Goal: Task Accomplishment & Management: Manage account settings

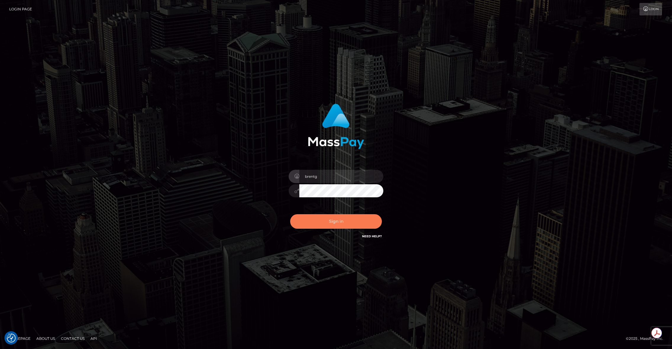
click at [334, 215] on button "Sign in" at bounding box center [336, 221] width 92 height 14
type input "brentg"
click at [339, 224] on button "Sign in" at bounding box center [336, 221] width 92 height 14
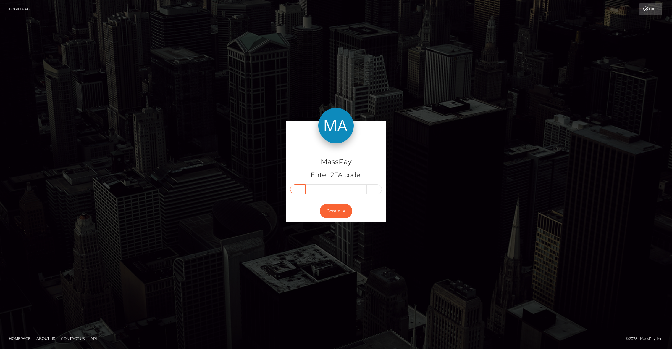
paste input "3"
type input "3"
type input "5"
type input "4"
type input "3"
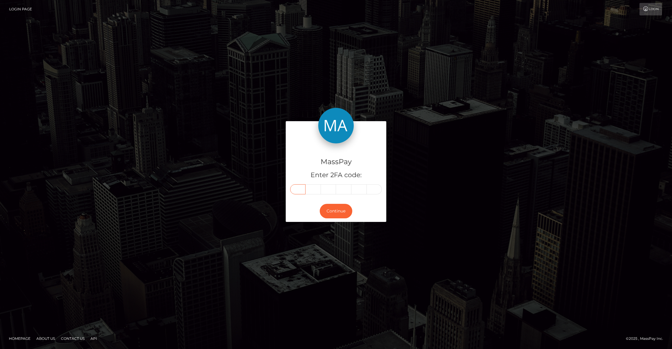
type input "6"
type input "8"
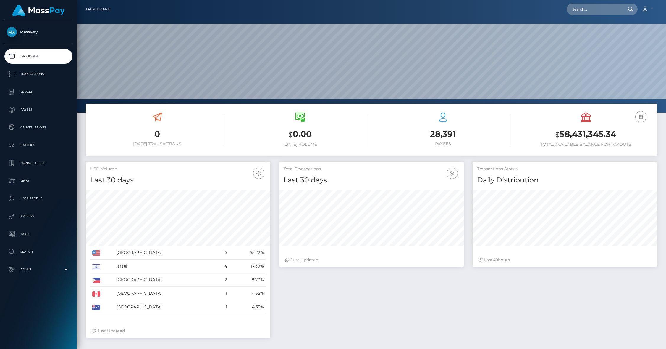
scroll to position [105, 185]
click at [585, 11] on input "text" at bounding box center [595, 9] width 56 height 11
paste input "pout_jvdTrvOJFbk2V"
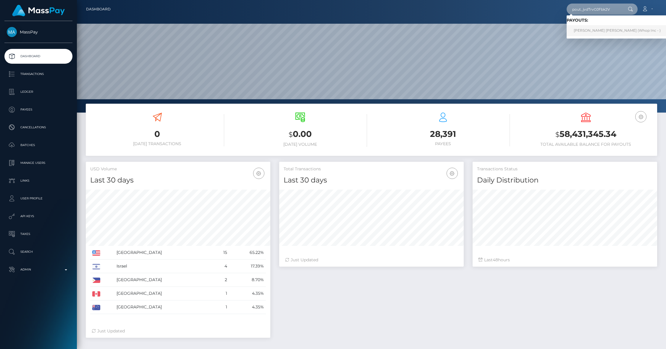
type input "pout_jvdTrvOJFbk2V"
click at [588, 33] on link "DANIEL ALEXIO PIMENTEL (Whop Inc - )" at bounding box center [617, 30] width 101 height 11
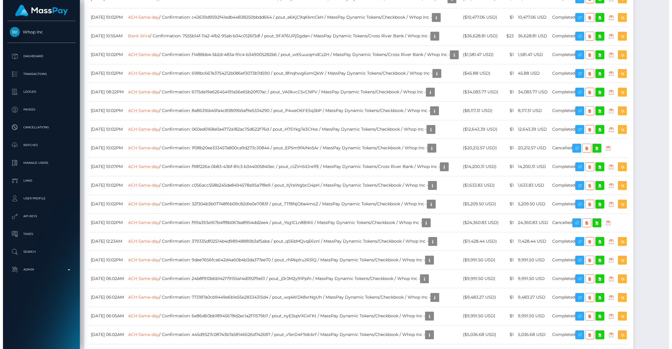
scroll to position [769, 0]
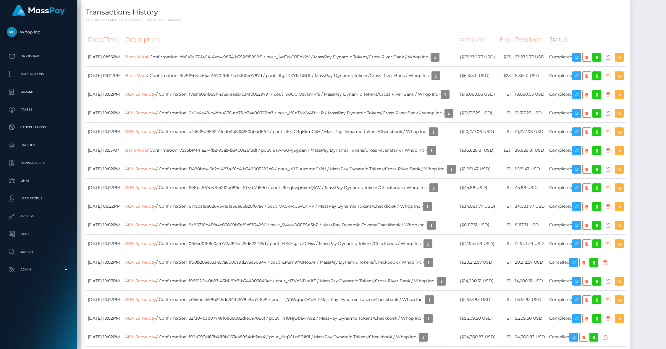
click at [364, 48] on th "Description" at bounding box center [290, 39] width 335 height 16
click at [581, 61] on icon "button" at bounding box center [576, 57] width 7 height 7
click at [147, 59] on link "Bank Wire" at bounding box center [136, 56] width 22 height 5
drag, startPoint x: 288, startPoint y: 228, endPoint x: 204, endPoint y: 228, distance: 83.4
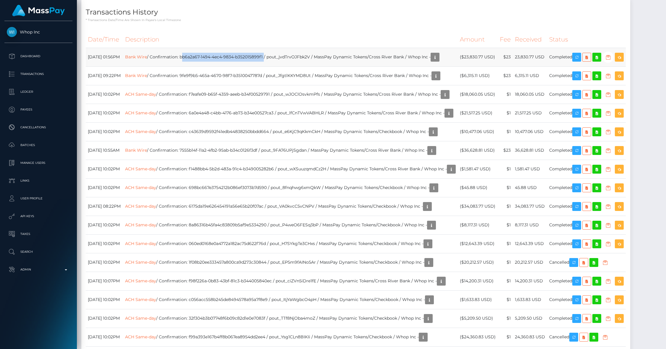
click at [204, 66] on td "Bank Wire / Confirmation: bb6a2a67-1494-4ec4-9834-b352015899f1 / pout_jvdTrvOJF…" at bounding box center [290, 57] width 335 height 19
copy td "bb6a2a67-1494-4ec4-9834-b352015899f1"
click at [380, 48] on th "Description" at bounding box center [290, 39] width 335 height 16
click at [581, 61] on icon "button" at bounding box center [576, 57] width 7 height 7
click at [38, 52] on p "Dashboard" at bounding box center [38, 56] width 63 height 9
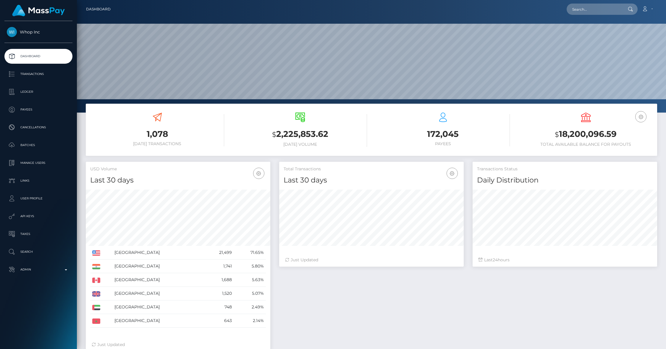
scroll to position [105, 185]
click at [600, 11] on input "text" at bounding box center [595, 9] width 56 height 11
paste input "68c0a6f38ec09"
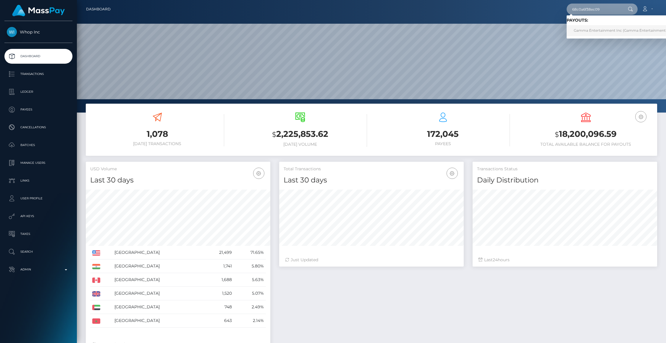
type input "68c0a6f38ec09"
click at [587, 30] on link "Gamma Entertainment Inc (Gamma Entertainment Inc. - )" at bounding box center [626, 30] width 118 height 11
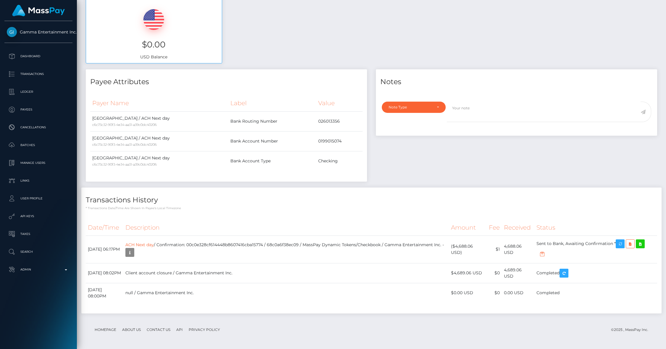
scroll to position [71, 185]
click at [35, 273] on p "Admin" at bounding box center [38, 269] width 63 height 9
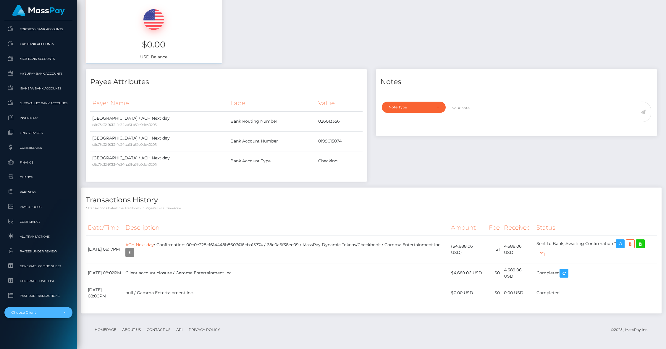
click at [29, 310] on div "Choose Client" at bounding box center [38, 312] width 68 height 11
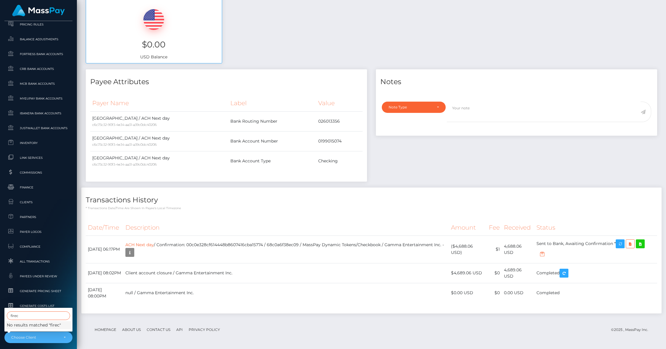
scroll to position [295, 6]
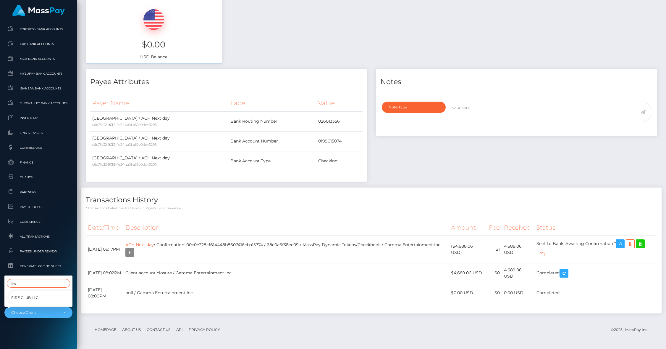
type input "fire"
click at [18, 294] on span "Fire Club LLC -" at bounding box center [26, 298] width 30 height 8
select select "244"
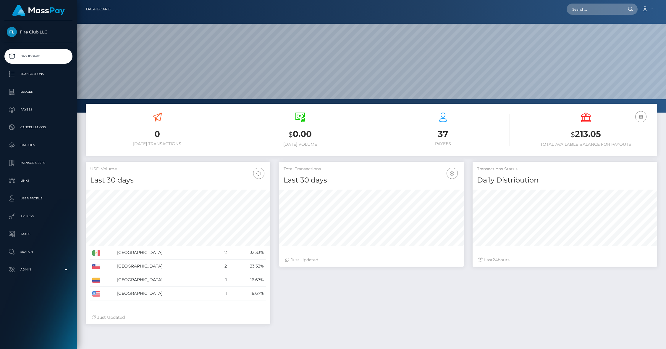
scroll to position [105, 185]
click at [39, 162] on p "Manage Users" at bounding box center [38, 162] width 63 height 9
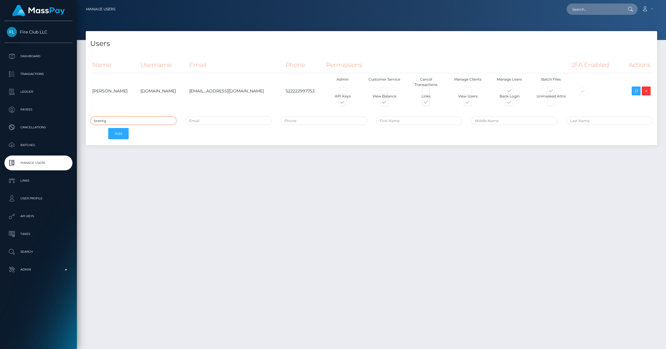
click at [107, 123] on input "brentg" at bounding box center [133, 120] width 86 height 9
type input "[DOMAIN_NAME]"
paste input "[PERSON_NAME][EMAIL_ADDRESS][PERSON_NAME][PERSON_NAME][DOMAIN_NAME]"
type input "[PERSON_NAME][EMAIL_ADDRESS][PERSON_NAME][PERSON_NAME][DOMAIN_NAME]"
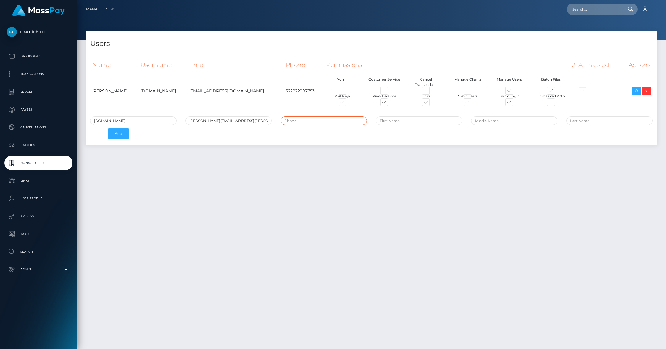
type input "5"
click at [284, 93] on td "522222997753" at bounding box center [304, 91] width 41 height 36
copy td "522222997753"
click at [318, 123] on input "tel" at bounding box center [324, 120] width 86 height 9
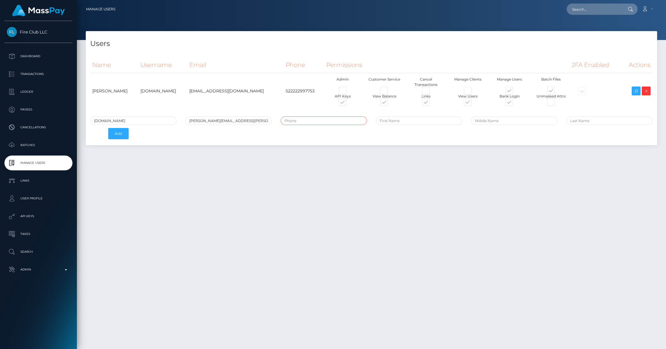
paste input "522222997753"
type input "522222997753"
click at [404, 121] on input "text" at bounding box center [419, 120] width 86 height 9
type input "Javier"
type input "Pacheco"
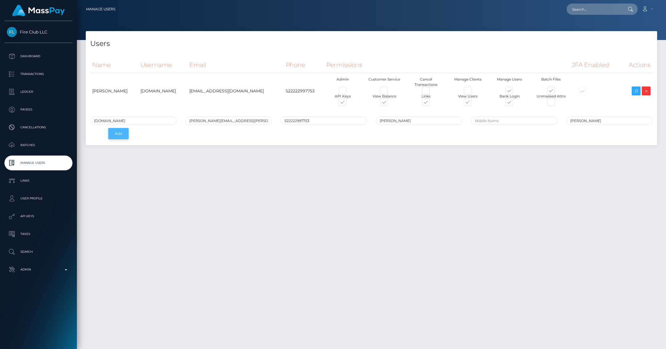
click at [118, 131] on button "Add" at bounding box center [118, 133] width 20 height 11
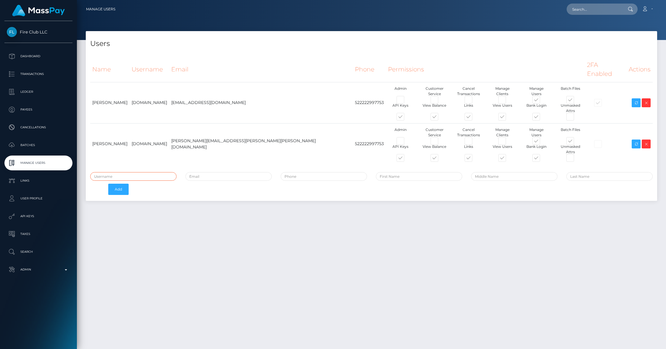
type input "brentg"
click at [406, 159] on span at bounding box center [406, 159] width 0 height 0
click at [406, 159] on input "checkbox" at bounding box center [408, 161] width 4 height 4
checkbox input "false"
click at [440, 159] on span at bounding box center [440, 159] width 0 height 0
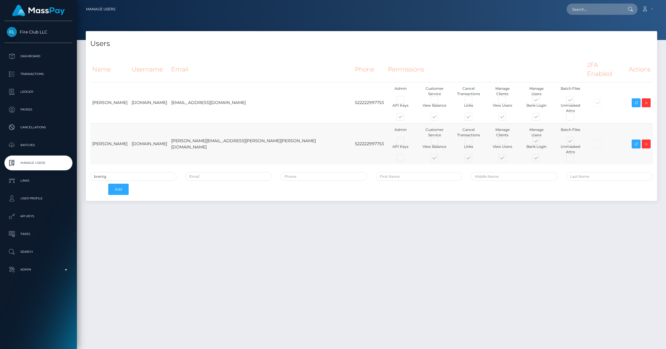
click at [440, 159] on input "checkbox" at bounding box center [442, 161] width 4 height 4
checkbox input "false"
click at [474, 159] on span at bounding box center [474, 159] width 0 height 0
click at [474, 159] on input "checkbox" at bounding box center [476, 161] width 4 height 4
checkbox input "false"
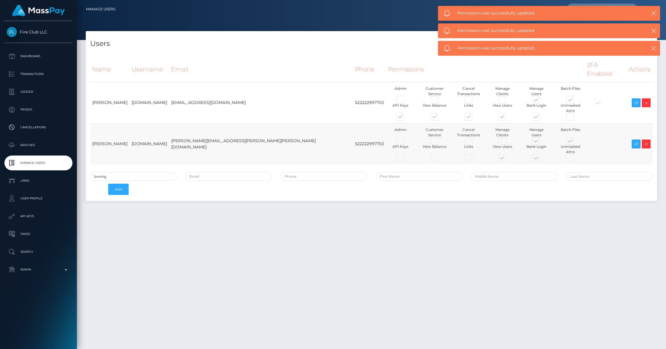
click at [508, 159] on span at bounding box center [508, 159] width 0 height 0
click at [508, 159] on input "checkbox" at bounding box center [510, 161] width 4 height 4
checkbox input "false"
click at [542, 159] on span at bounding box center [542, 159] width 0 height 0
click at [542, 159] on input "checkbox" at bounding box center [544, 161] width 4 height 4
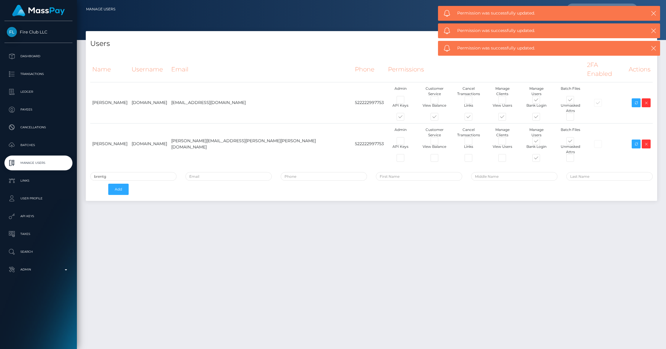
checkbox input "false"
click at [542, 142] on span at bounding box center [542, 142] width 0 height 0
click at [542, 142] on input "checkbox" at bounding box center [544, 144] width 4 height 4
checkbox input "false"
click at [576, 142] on span at bounding box center [576, 142] width 0 height 0
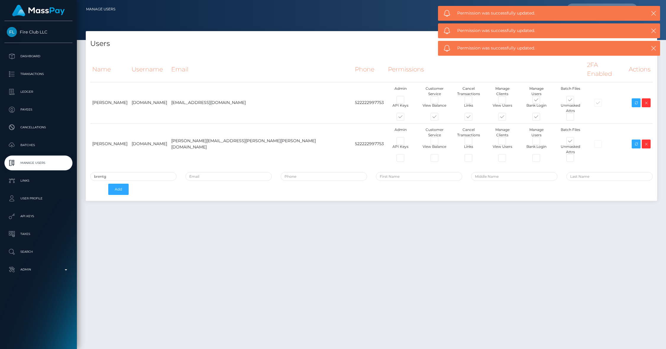
click at [576, 142] on input "checkbox" at bounding box center [578, 144] width 4 height 4
checkbox input "false"
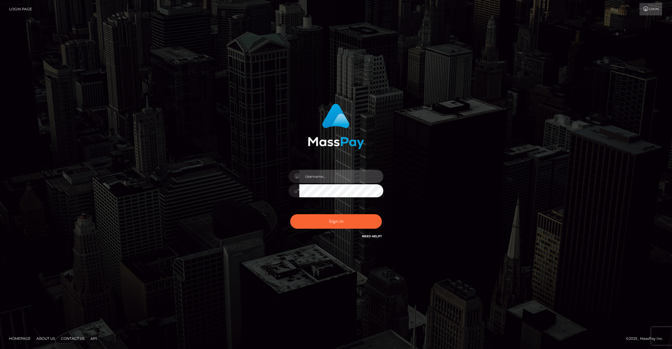
type input "brentg"
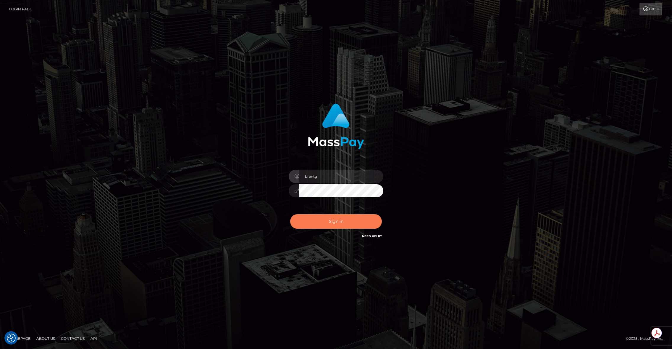
click at [315, 219] on button "Sign in" at bounding box center [336, 221] width 92 height 14
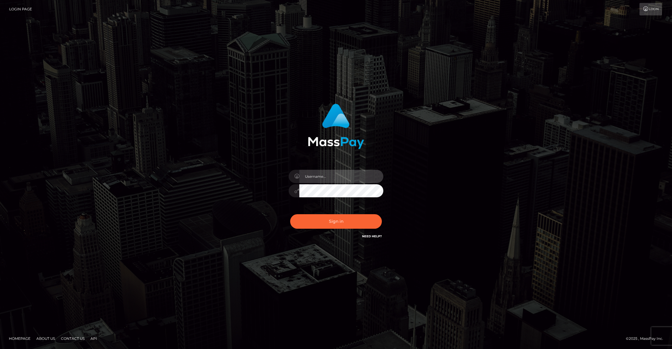
type input "brentg"
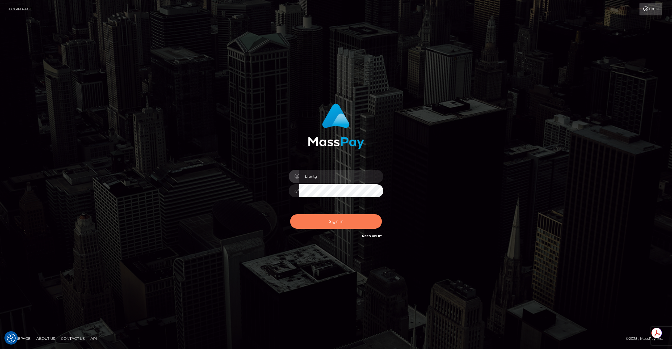
click at [340, 223] on button "Sign in" at bounding box center [336, 221] width 92 height 14
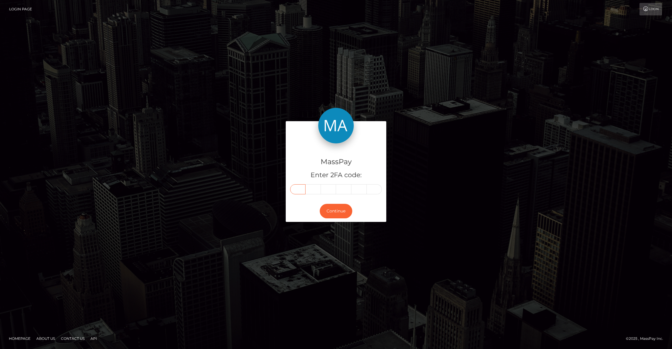
paste input "2"
type input "2"
type input "9"
type input "6"
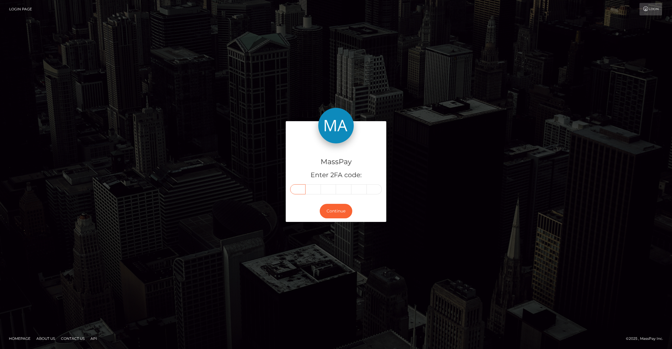
type input "8"
type input "4"
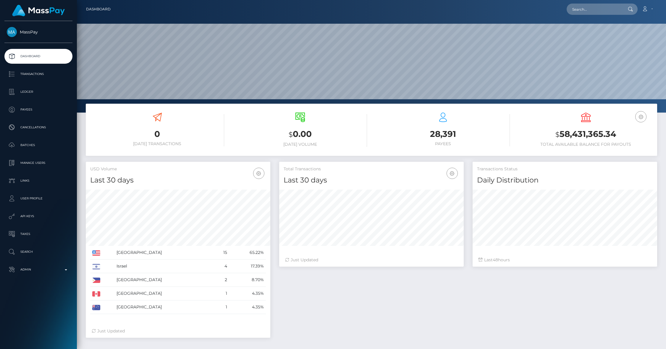
scroll to position [105, 185]
click at [591, 11] on input "text" at bounding box center [595, 9] width 56 height 11
paste input "[EMAIL_ADDRESS][DOMAIN_NAME]"
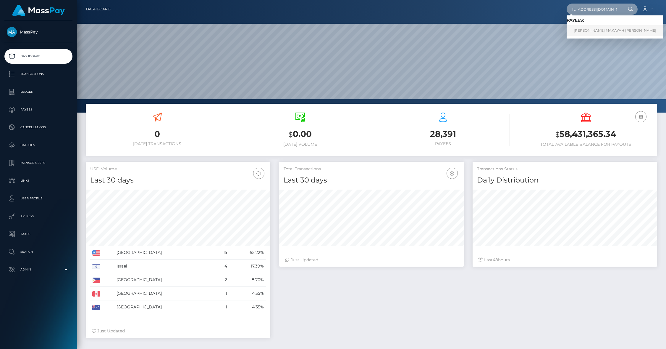
type input "kerabenjamin38@gmail.com"
click at [591, 28] on link "KERA MAKAYAH BENJAMIN" at bounding box center [615, 30] width 97 height 11
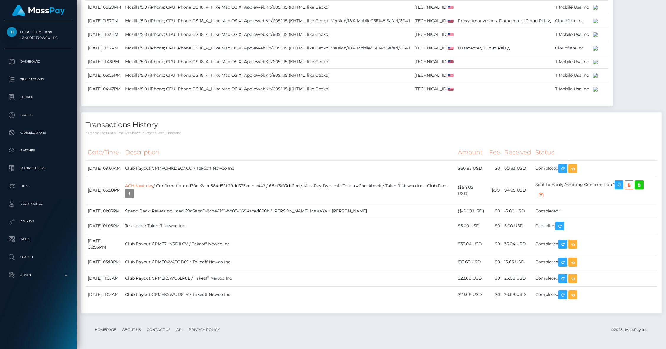
scroll to position [71, 185]
